Goal: Information Seeking & Learning: Understand process/instructions

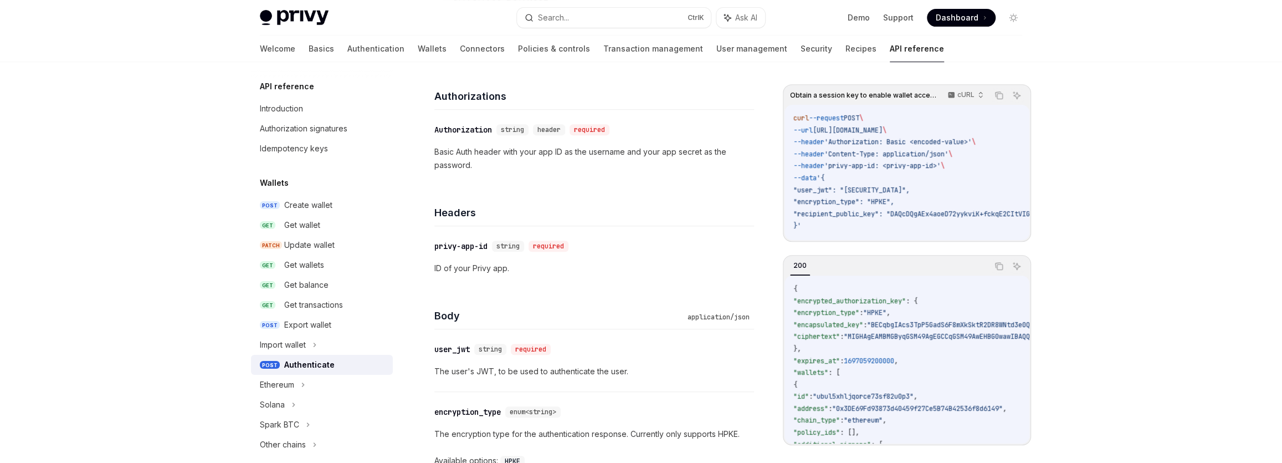
scroll to position [654, 0]
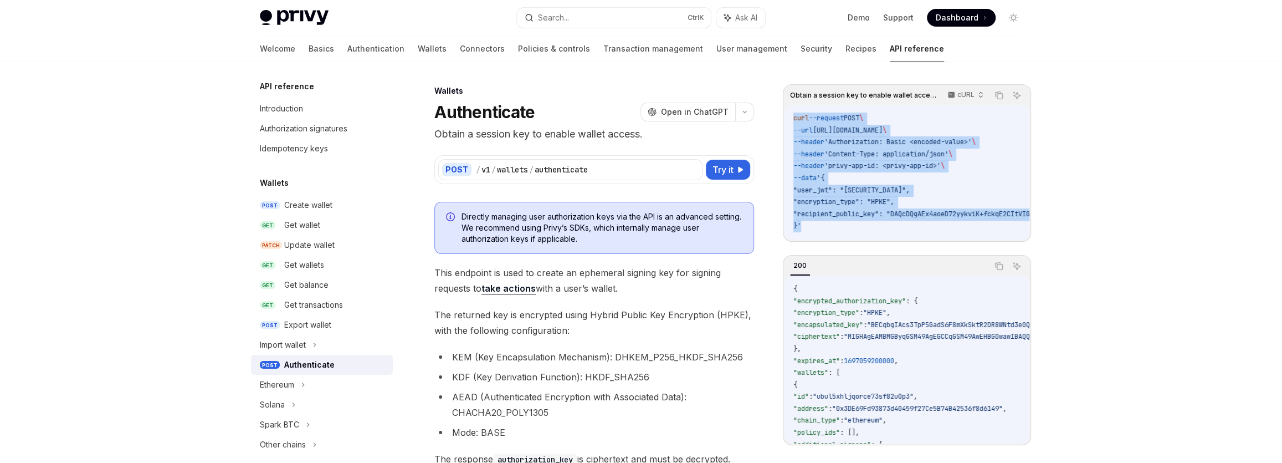
drag, startPoint x: 831, startPoint y: 227, endPoint x: 771, endPoint y: 111, distance: 130.6
copy code "curl --request POST \ --url [URL][DOMAIN_NAME] \ --header 'Authorization: Basic…"
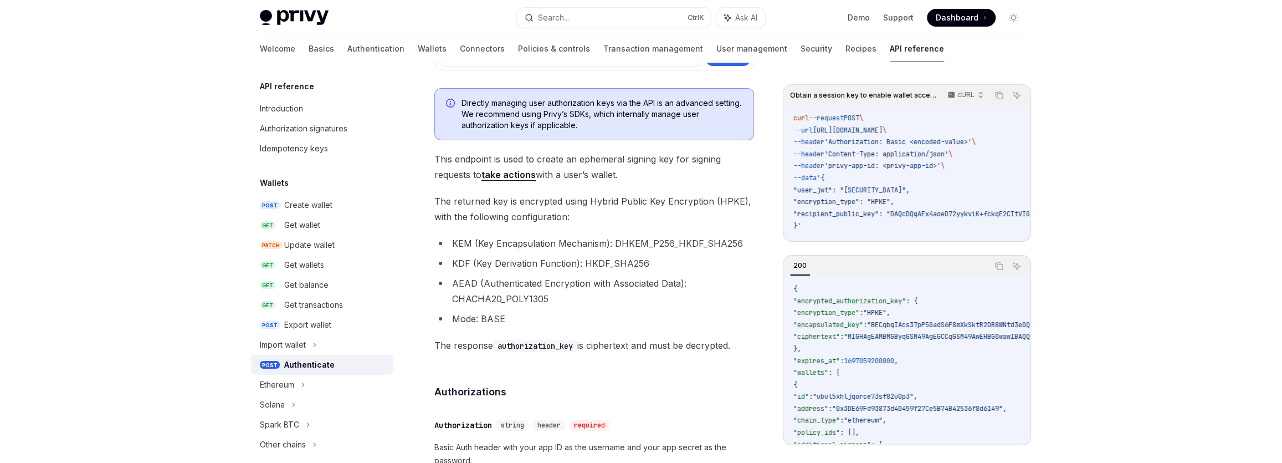
scroll to position [100, 0]
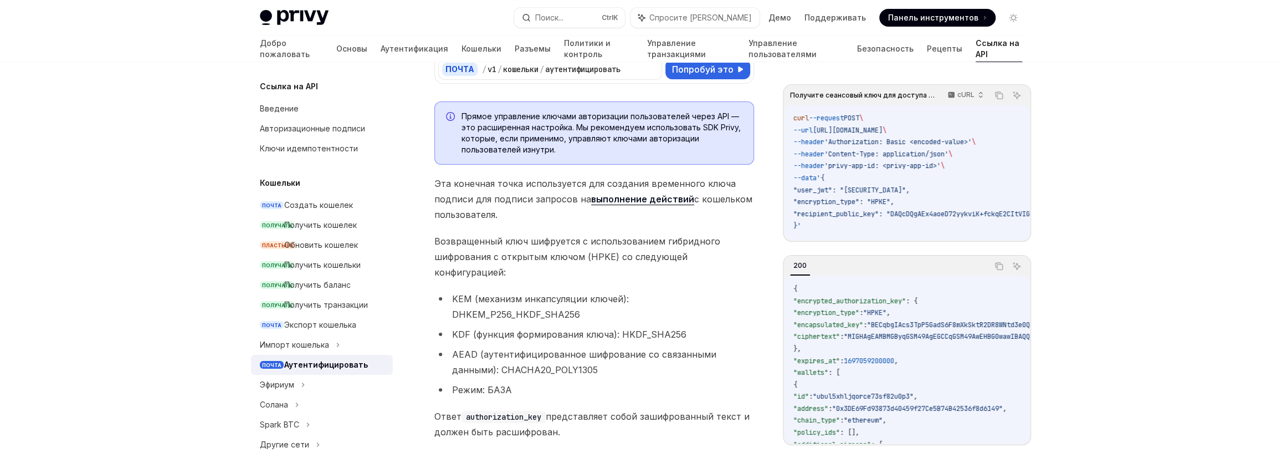
type textarea "*"
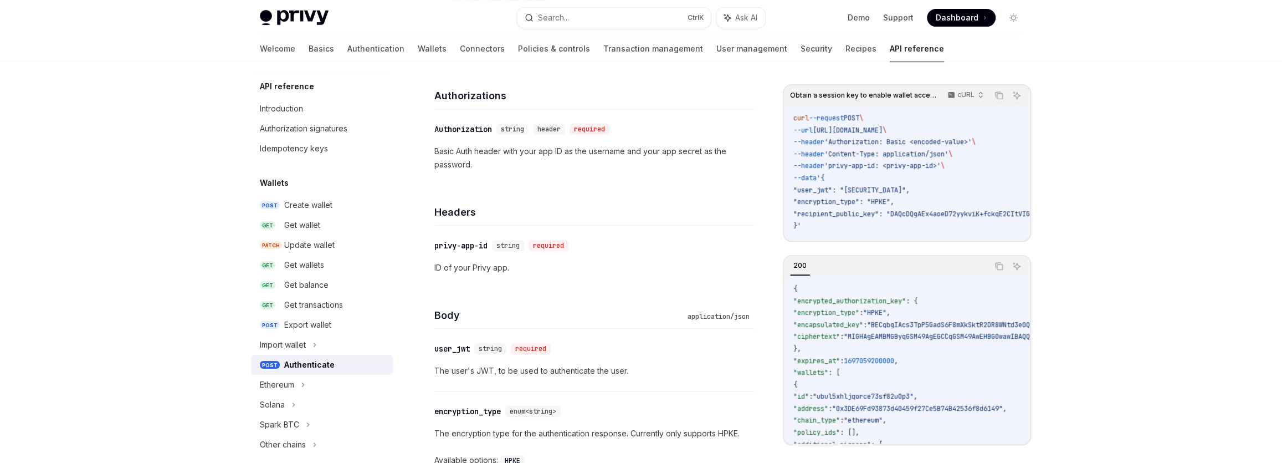
scroll to position [403, 0]
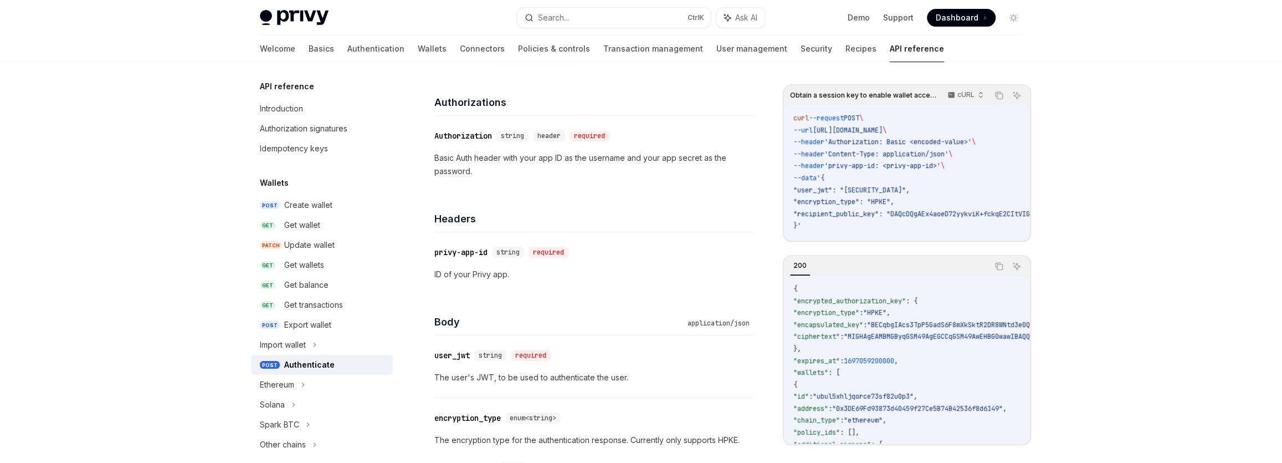
drag, startPoint x: 829, startPoint y: 239, endPoint x: 841, endPoint y: 239, distance: 12.2
click at [841, 239] on div "curl --request POST \ --url [URL][DOMAIN_NAME] \ --header 'Authorization: Basic…" at bounding box center [907, 172] width 245 height 135
click at [969, 94] on p "cURL" at bounding box center [966, 94] width 17 height 9
click at [942, 163] on div "Javascript" at bounding box center [942, 161] width 58 height 9
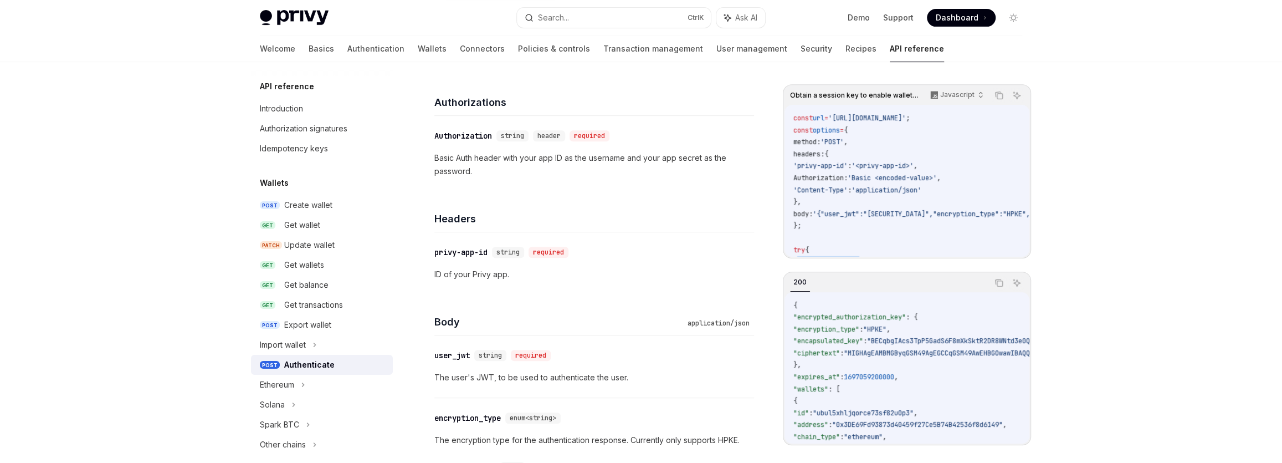
drag, startPoint x: 795, startPoint y: 258, endPoint x: 879, endPoint y: 262, distance: 83.8
click at [879, 262] on div "Obtain a session key to enable wallet access. Javascript Copy Ask AI const url …" at bounding box center [907, 264] width 248 height 361
click at [812, 258] on div "Obtain a session key to enable wallet access. Javascript Copy Ask AI const url …" at bounding box center [907, 264] width 248 height 361
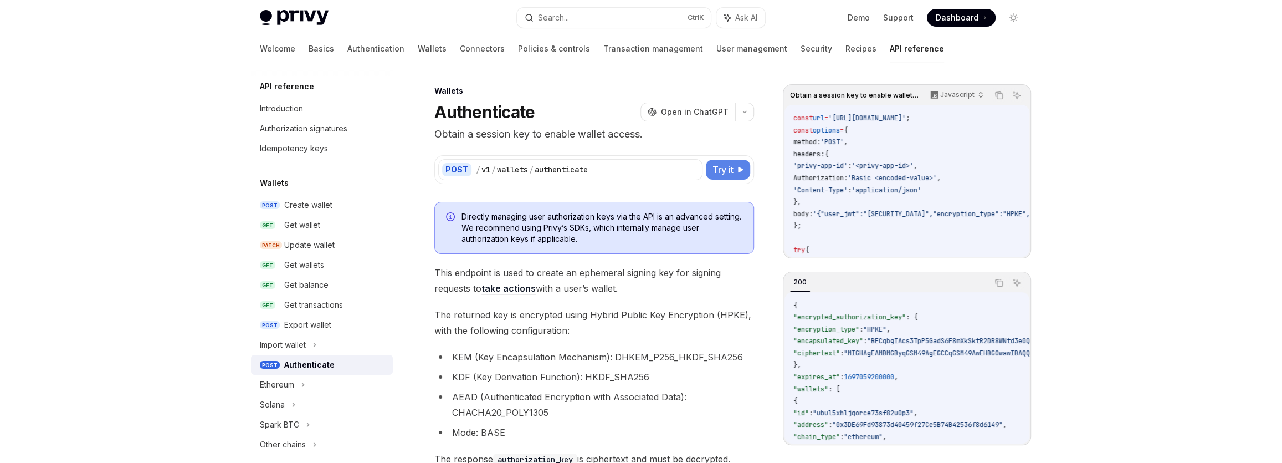
click at [725, 169] on span "Try it" at bounding box center [723, 169] width 21 height 13
type textarea "*"
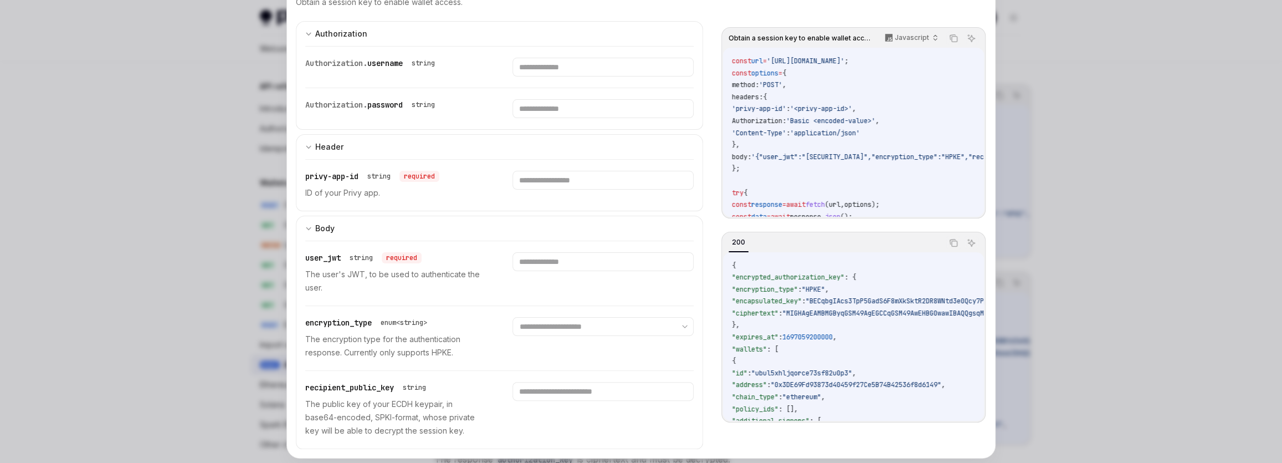
scroll to position [9, 0]
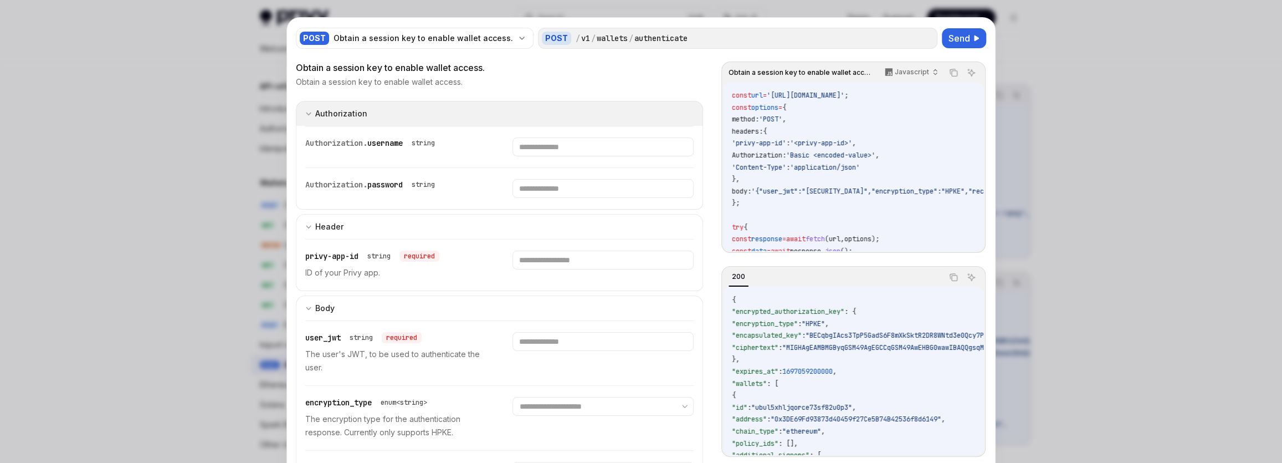
click at [317, 116] on div "Authorization" at bounding box center [341, 113] width 52 height 13
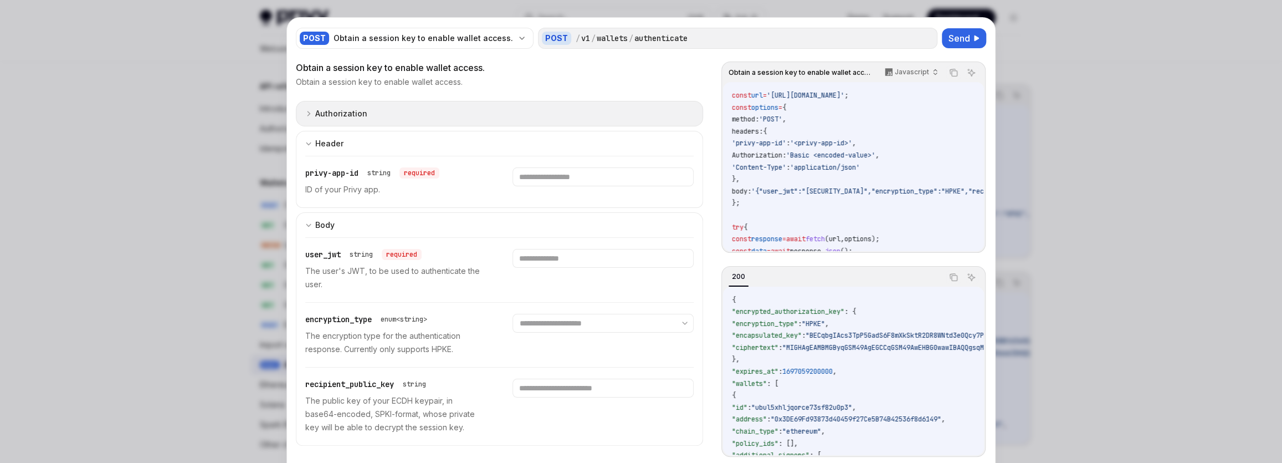
click at [357, 120] on button "Authorization appSecretAuth" at bounding box center [499, 113] width 407 height 25
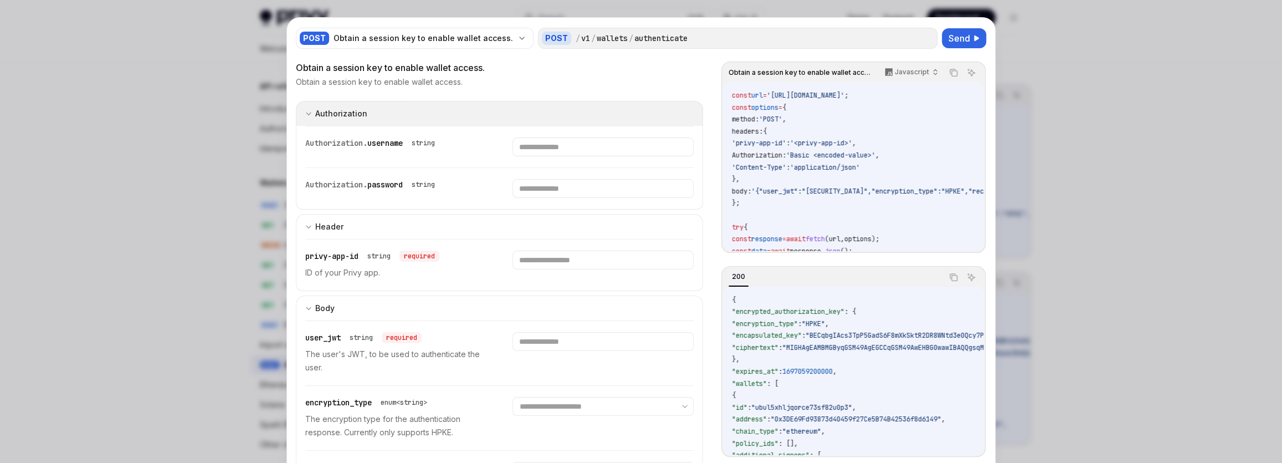
click at [310, 112] on div "Authorization" at bounding box center [336, 113] width 62 height 13
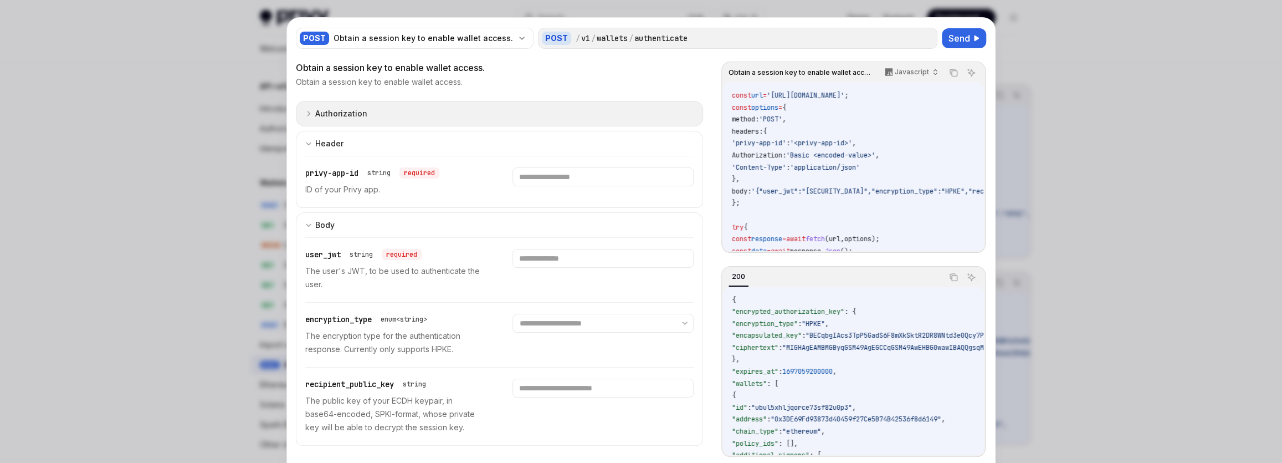
click at [310, 112] on div "Authorization" at bounding box center [336, 113] width 62 height 13
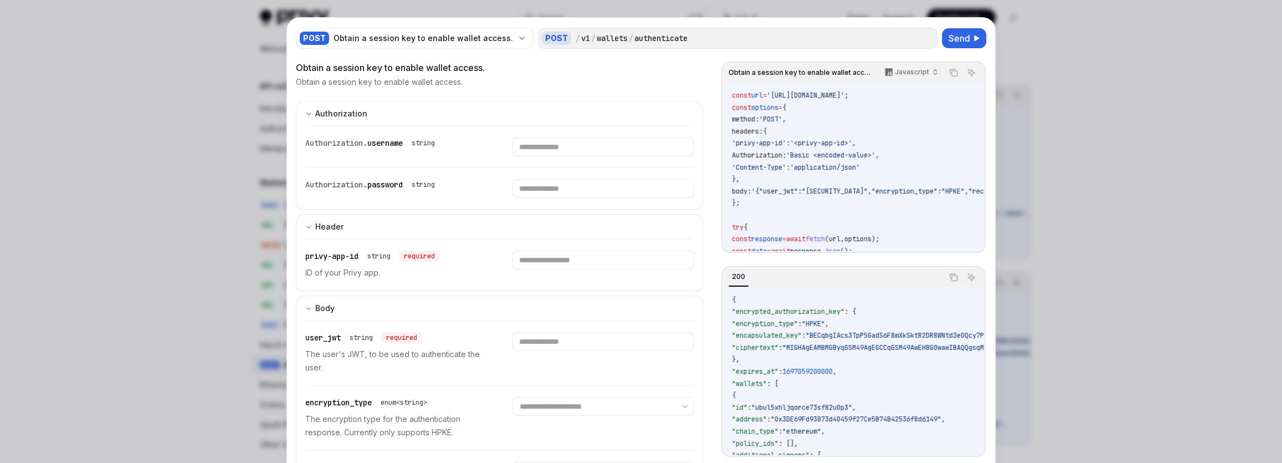
click at [594, 160] on div "Authorization. username string" at bounding box center [499, 146] width 388 height 41
click at [559, 150] on input "text" at bounding box center [603, 146] width 181 height 19
click at [318, 112] on div "Authorization" at bounding box center [341, 113] width 52 height 13
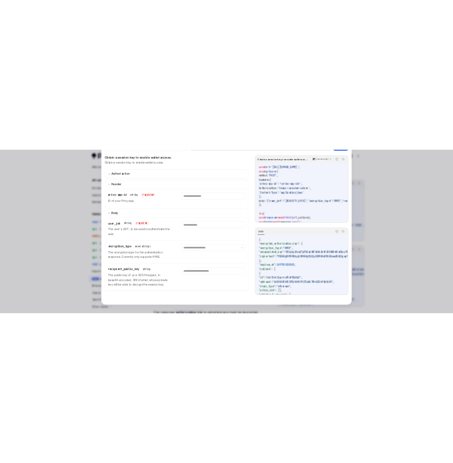
scroll to position [57, 0]
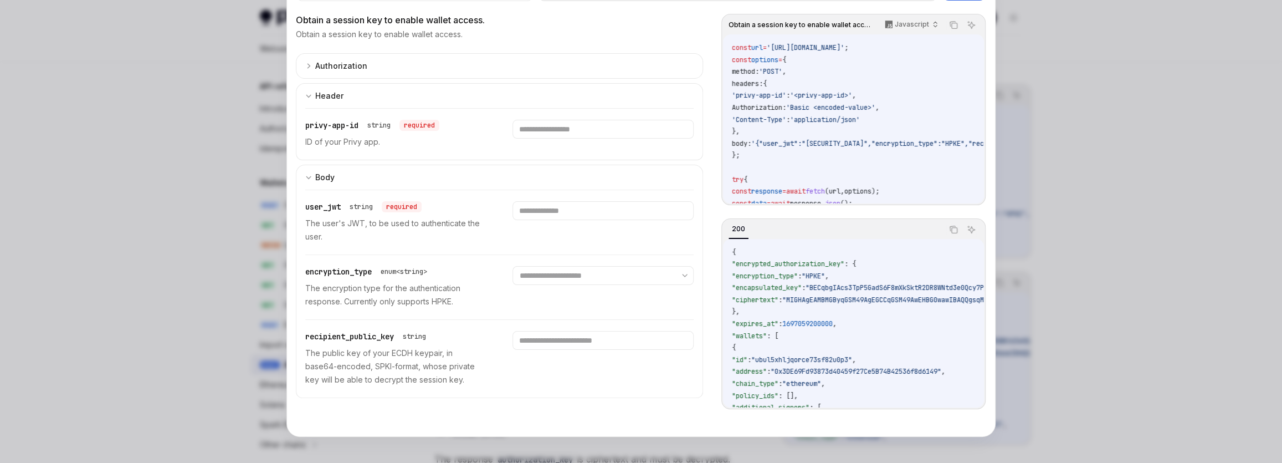
type textarea "*"
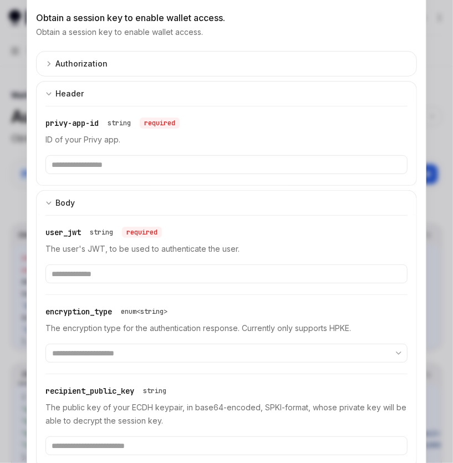
scroll to position [55, 0]
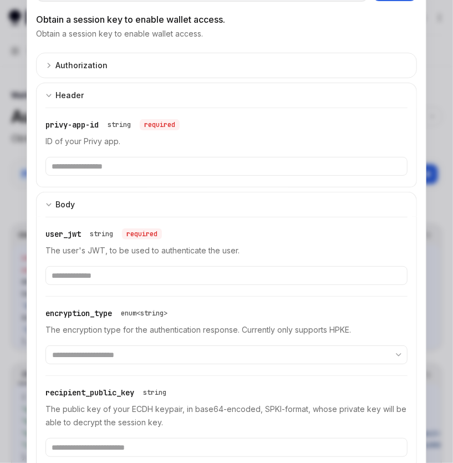
click at [238, 187] on div "**********" at bounding box center [226, 261] width 381 height 416
click at [0, 0] on input "text" at bounding box center [0, 0] width 0 height 0
type input "*"
click at [0, 0] on input "text" at bounding box center [0, 0] width 0 height 0
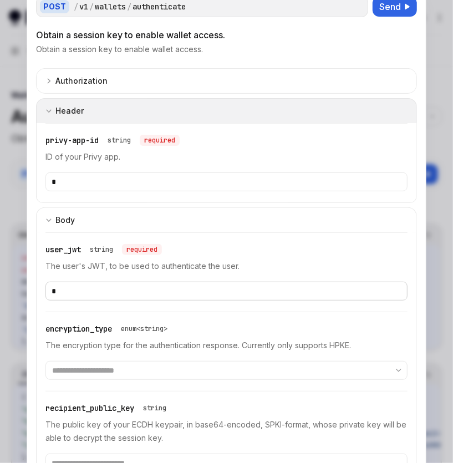
scroll to position [0, 0]
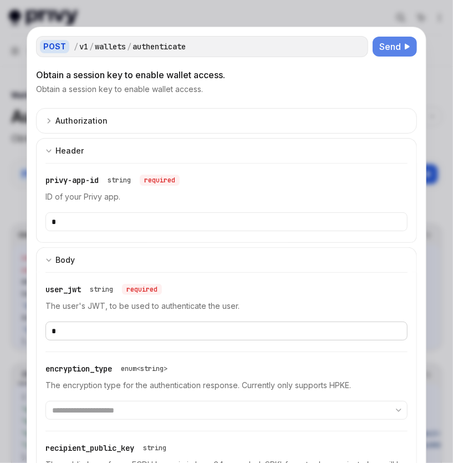
type input "*"
click at [383, 48] on span "Send" at bounding box center [390, 46] width 22 height 13
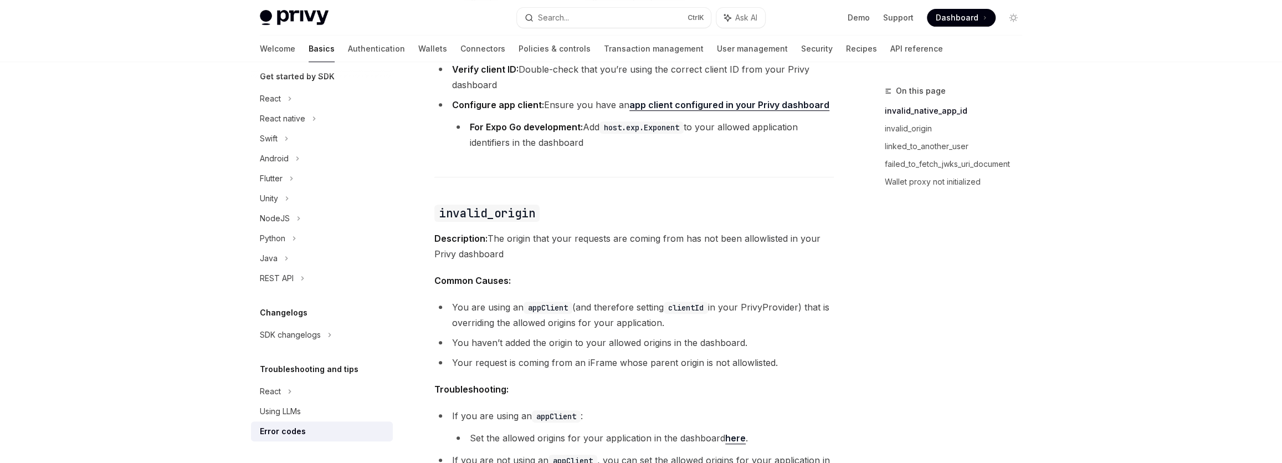
scroll to position [403, 0]
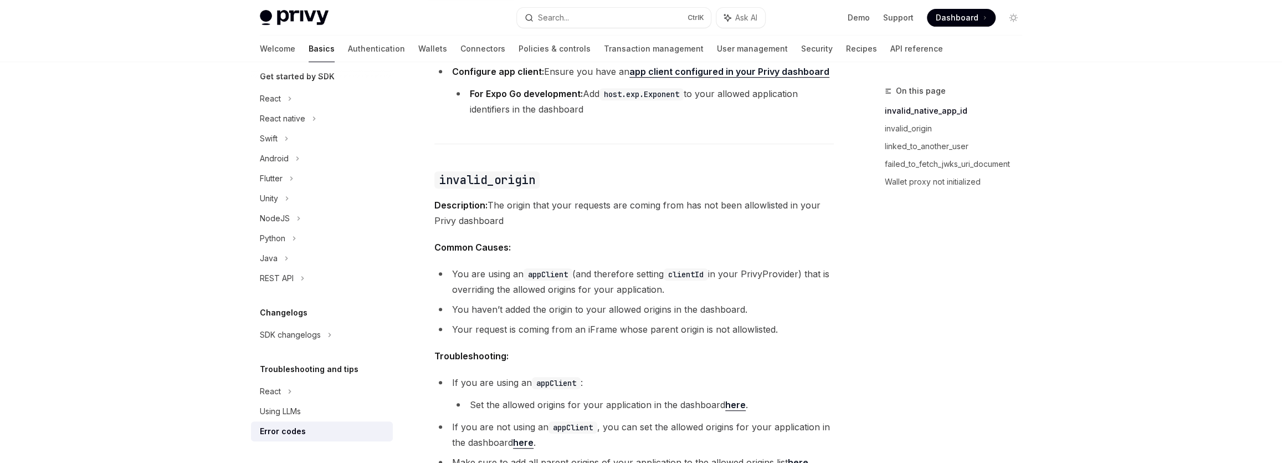
type textarea "*"
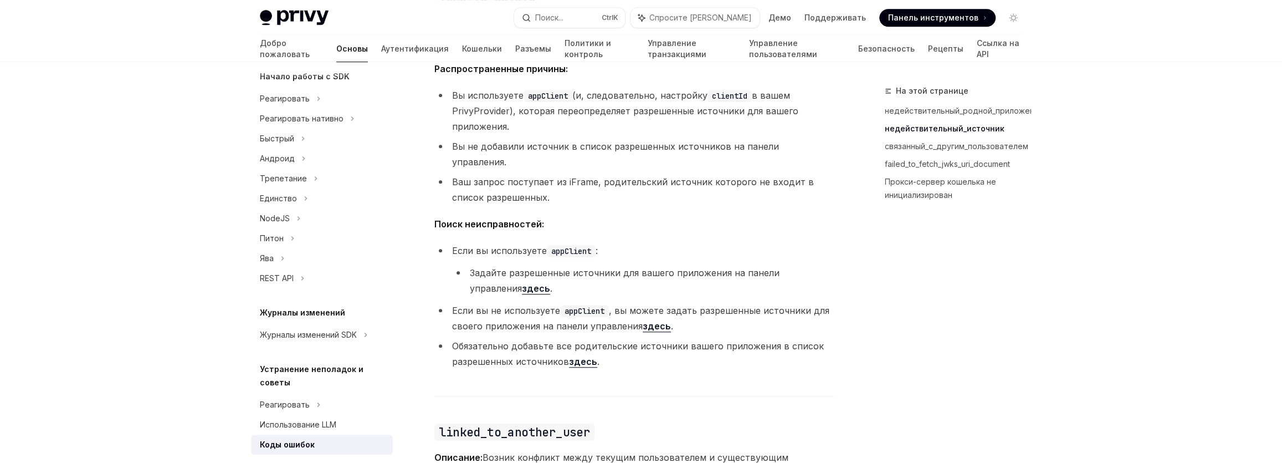
scroll to position [126, 0]
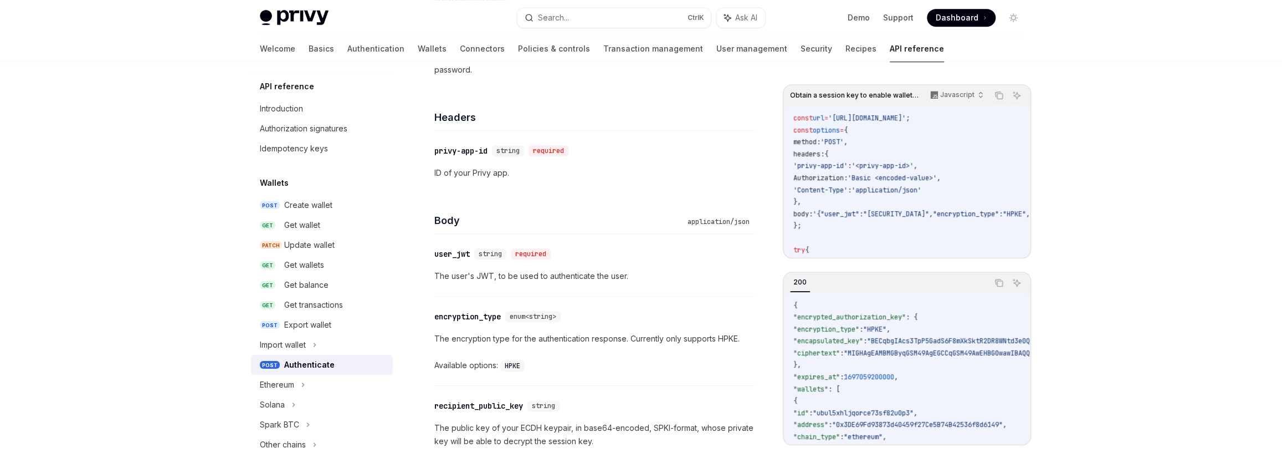
scroll to position [504, 0]
click at [473, 154] on div "privy-app-id" at bounding box center [460, 151] width 53 height 11
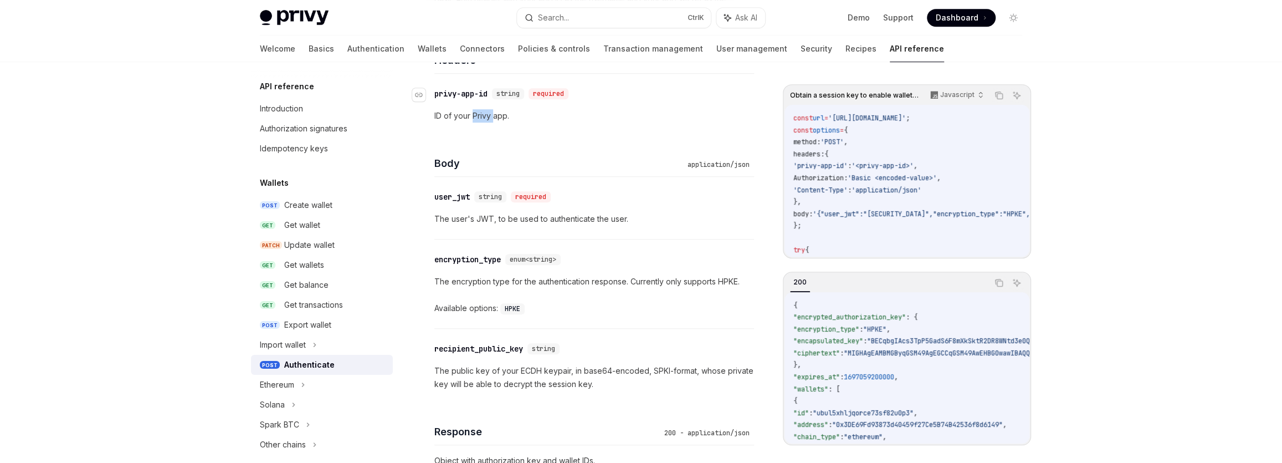
click at [473, 154] on div "Directly managing user authorization keys via the API is an advanced setting. W…" at bounding box center [594, 191] width 320 height 1102
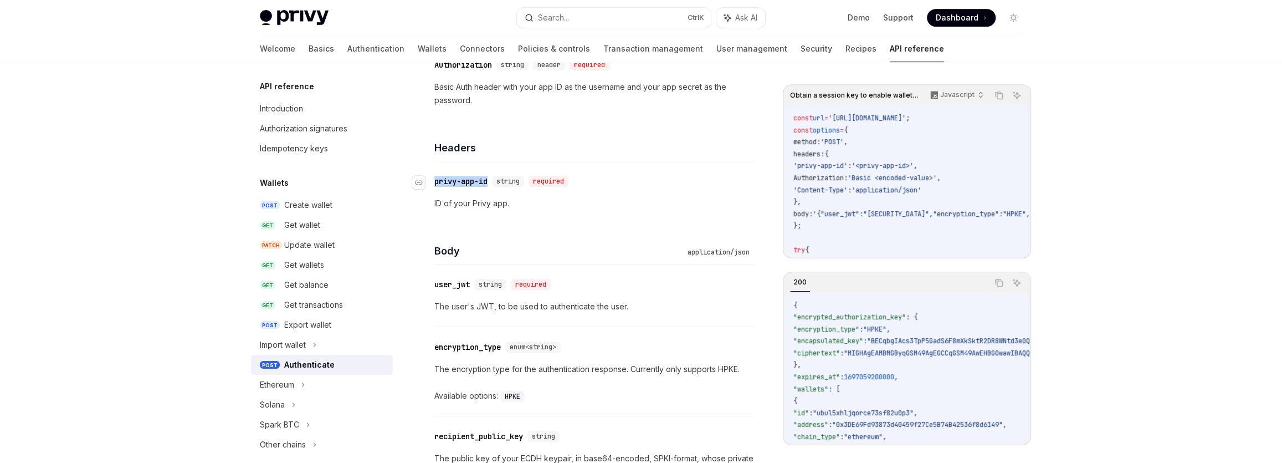
drag, startPoint x: 437, startPoint y: 180, endPoint x: 490, endPoint y: 182, distance: 53.2
click at [488, 182] on div "privy-app-id" at bounding box center [460, 181] width 53 height 11
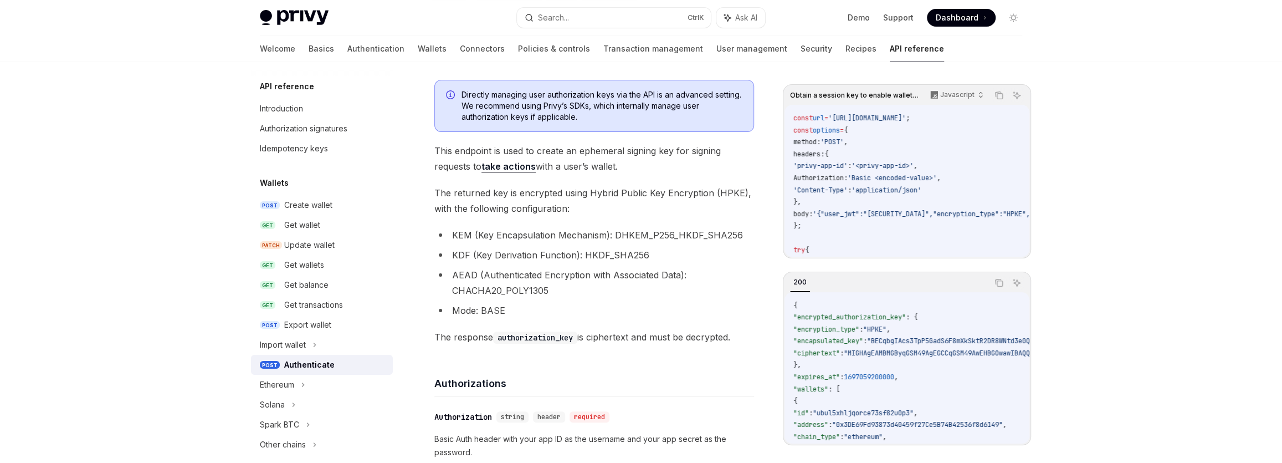
scroll to position [121, 0]
click at [881, 177] on span "'Basic <encoded-value>'" at bounding box center [892, 177] width 89 height 9
copy span "Basic"
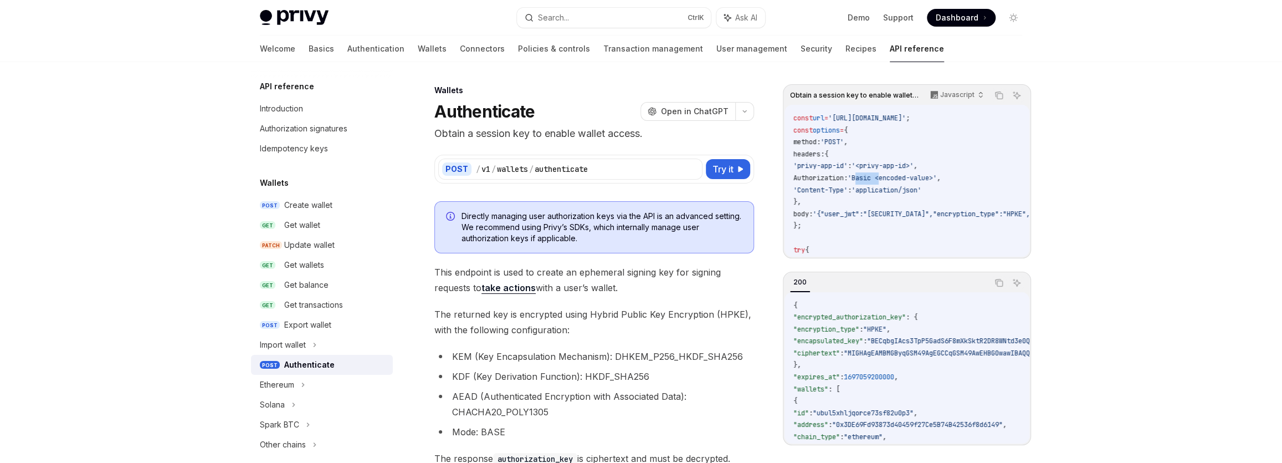
scroll to position [0, 0]
click at [722, 157] on div "POST / v1 / wallets / authenticate Try it" at bounding box center [594, 169] width 320 height 29
click at [721, 166] on span "Try it" at bounding box center [723, 169] width 21 height 13
type textarea "*"
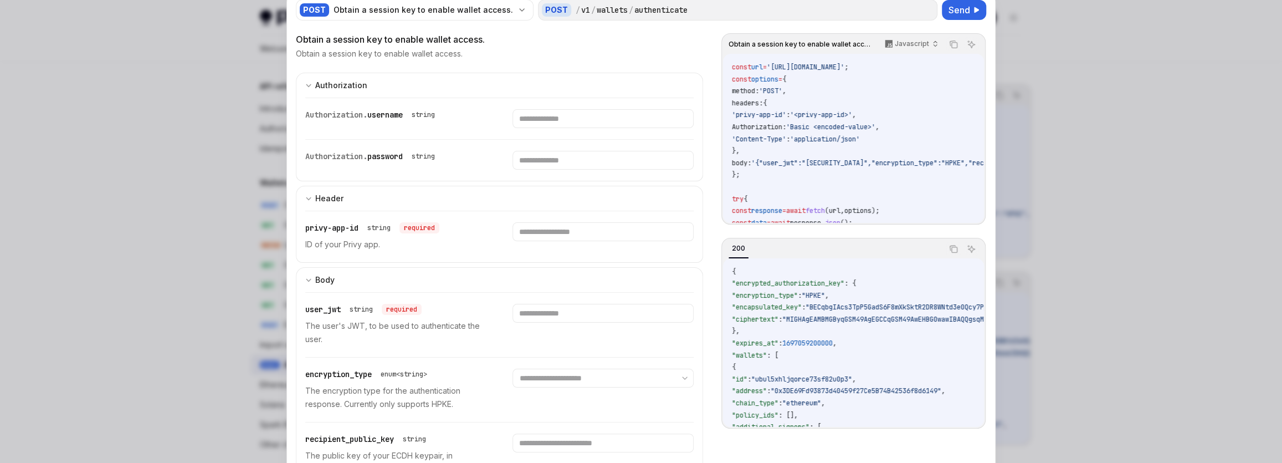
scroll to position [9, 0]
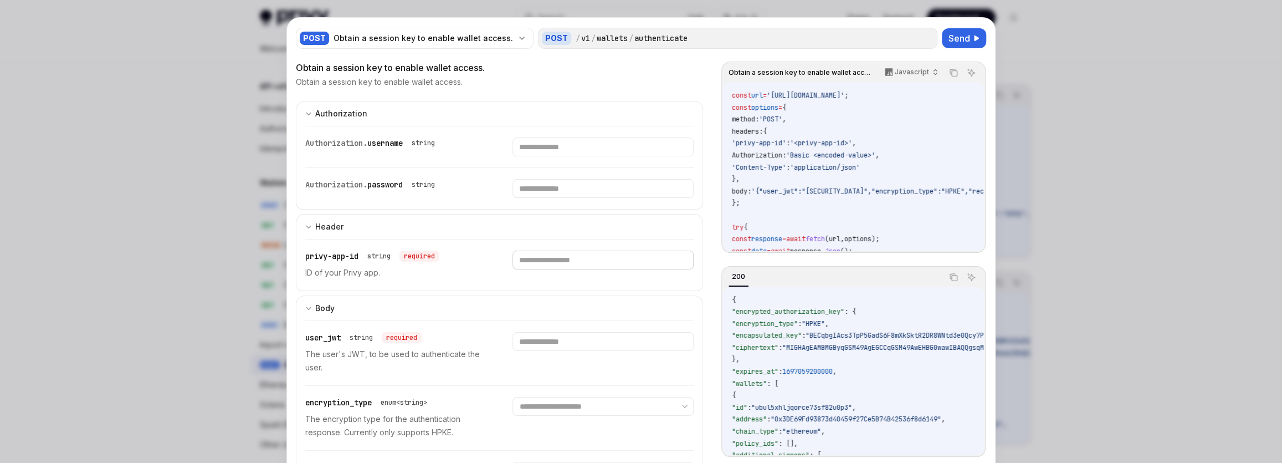
click at [543, 156] on input "text" at bounding box center [603, 146] width 181 height 19
paste input "**********"
type input "**********"
click at [566, 156] on input "text" at bounding box center [603, 146] width 181 height 19
click at [575, 156] on input "text" at bounding box center [603, 146] width 181 height 19
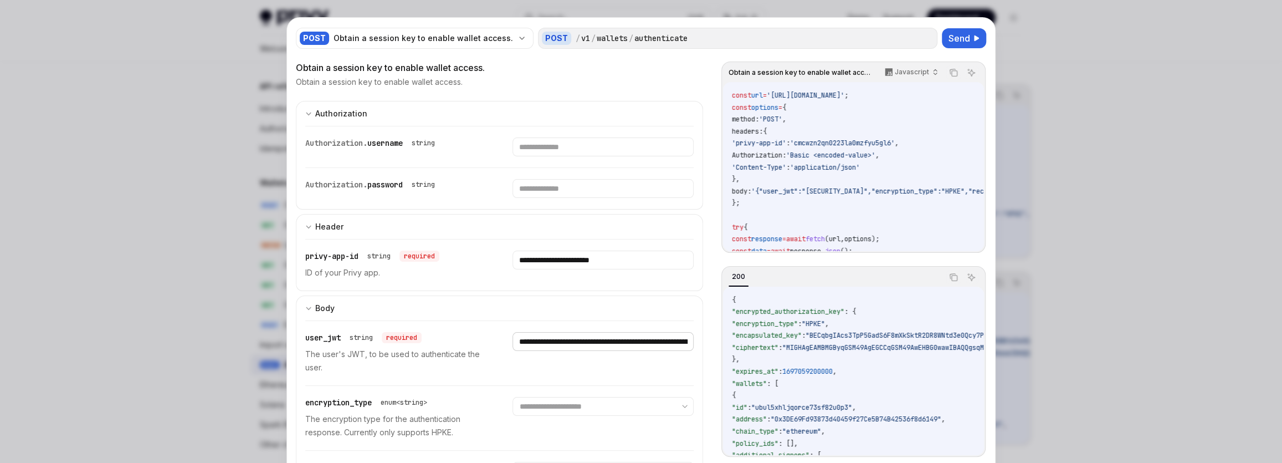
click at [529, 156] on input "text" at bounding box center [603, 146] width 181 height 19
click at [540, 316] on button "Body" at bounding box center [499, 307] width 407 height 25
click at [435, 349] on div "**********" at bounding box center [499, 295] width 407 height 468
click at [519, 371] on div "**********" at bounding box center [499, 295] width 407 height 468
click at [556, 349] on div "**********" at bounding box center [499, 295] width 407 height 468
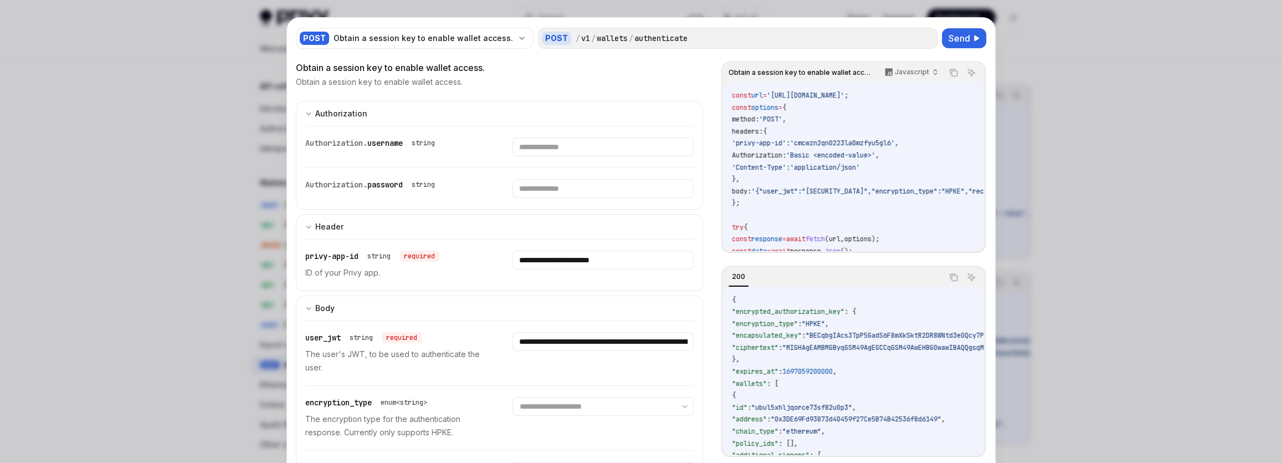
click at [573, 338] on div "**********" at bounding box center [499, 295] width 407 height 468
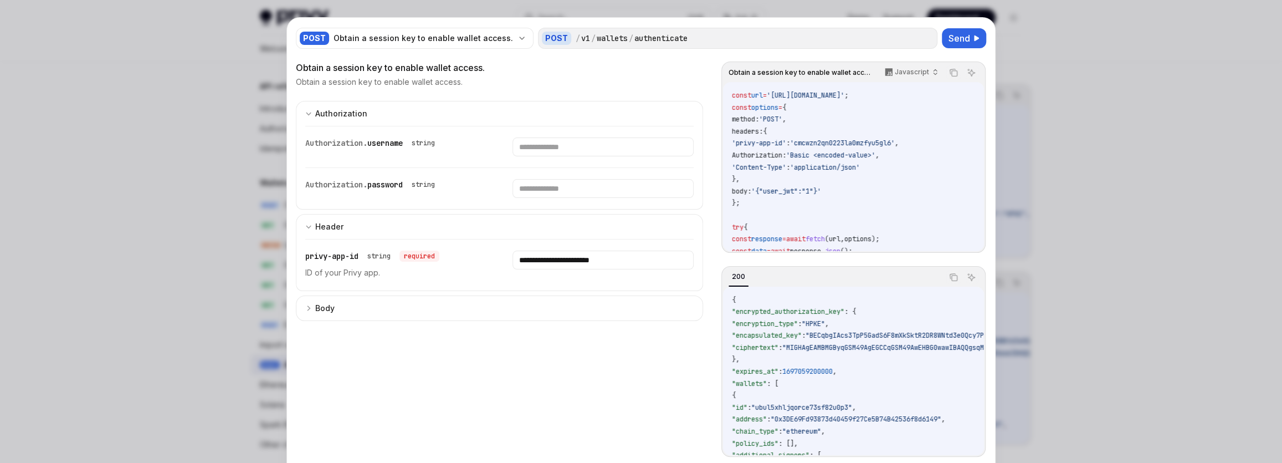
scroll to position [0, 0]
